Goal: Check status

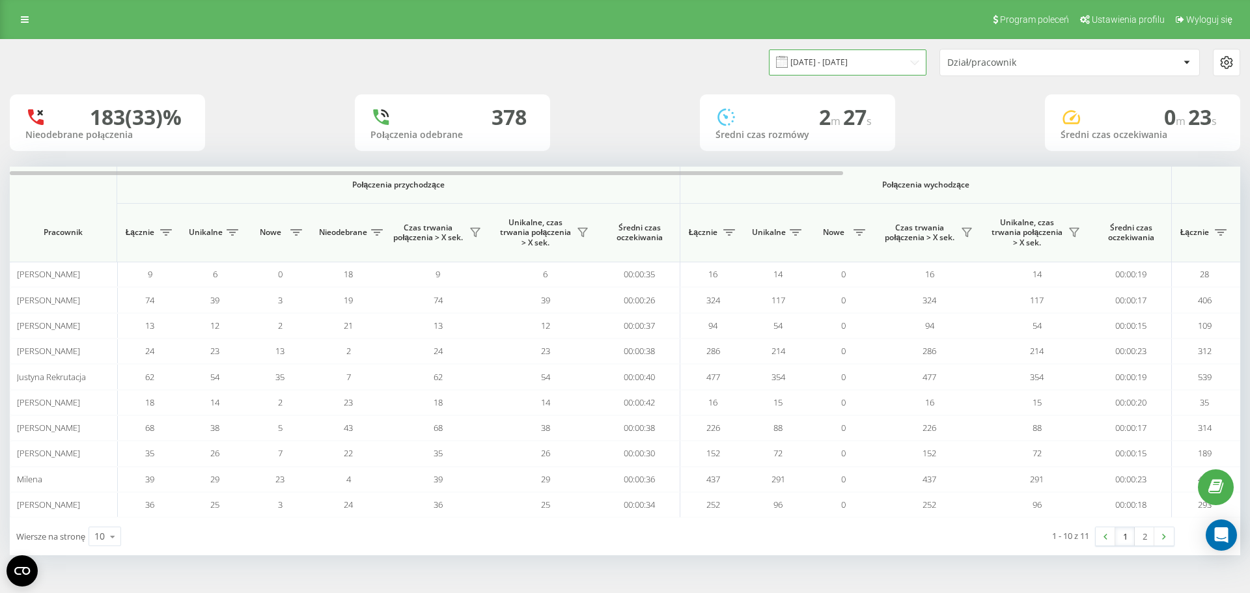
click at [902, 57] on input "[DATE] - [DATE]" at bounding box center [848, 61] width 158 height 25
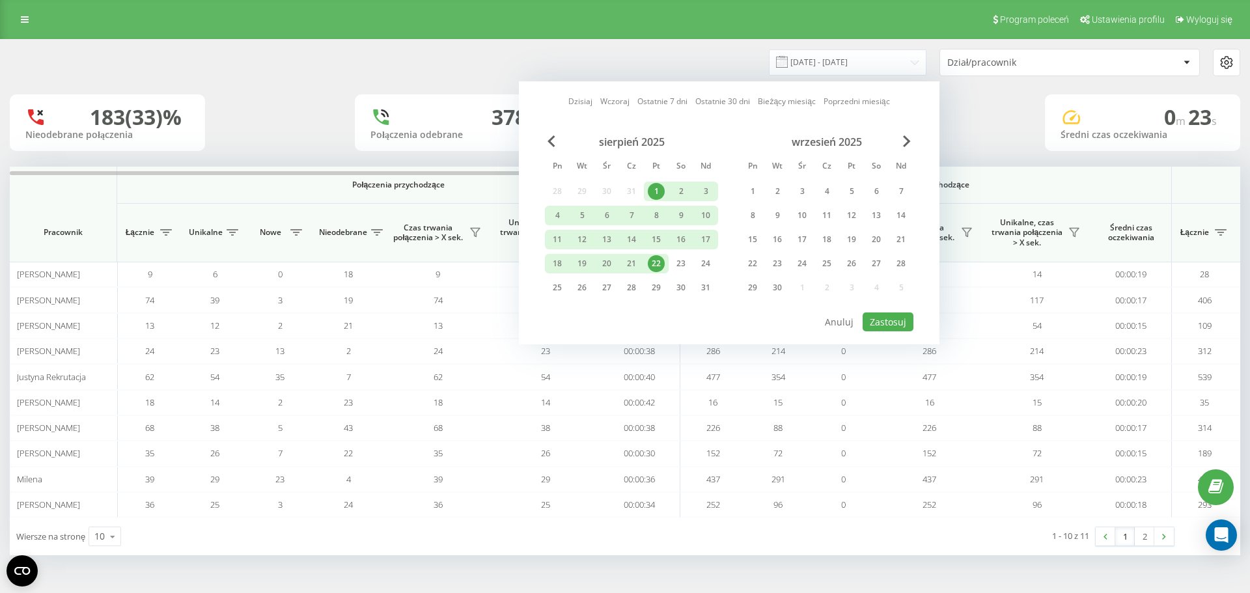
click at [656, 263] on div "22" at bounding box center [656, 263] width 17 height 17
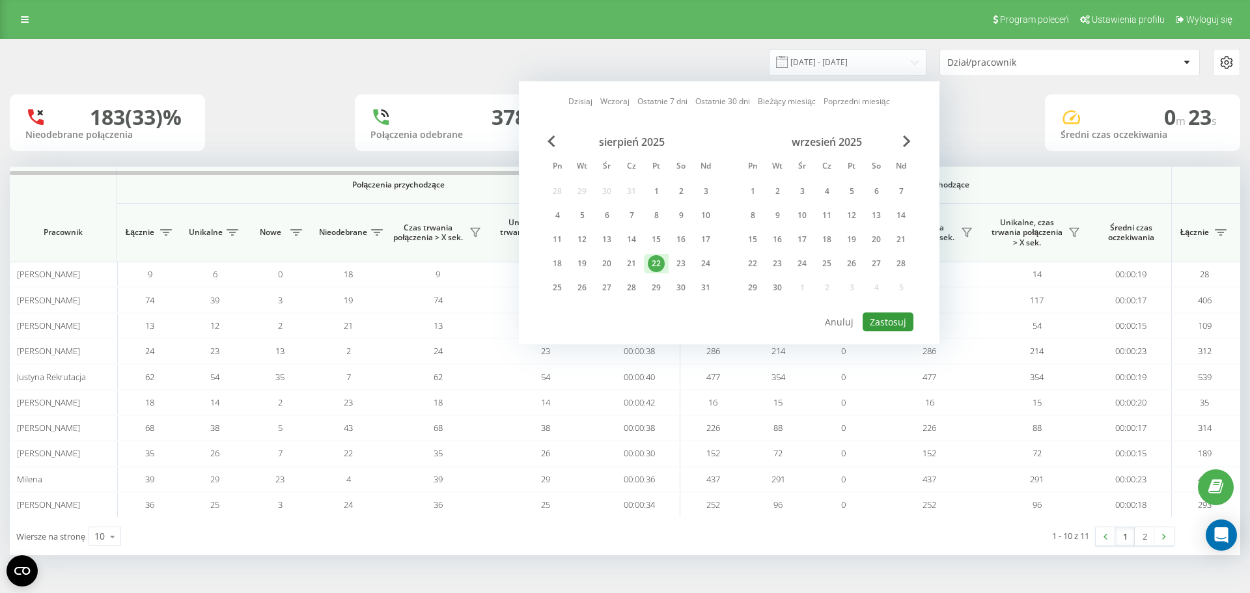
click at [889, 327] on button "Zastosuj" at bounding box center [888, 322] width 51 height 19
type input "22.08.2025 - 22.08.2025"
